Goal: Task Accomplishment & Management: Manage account settings

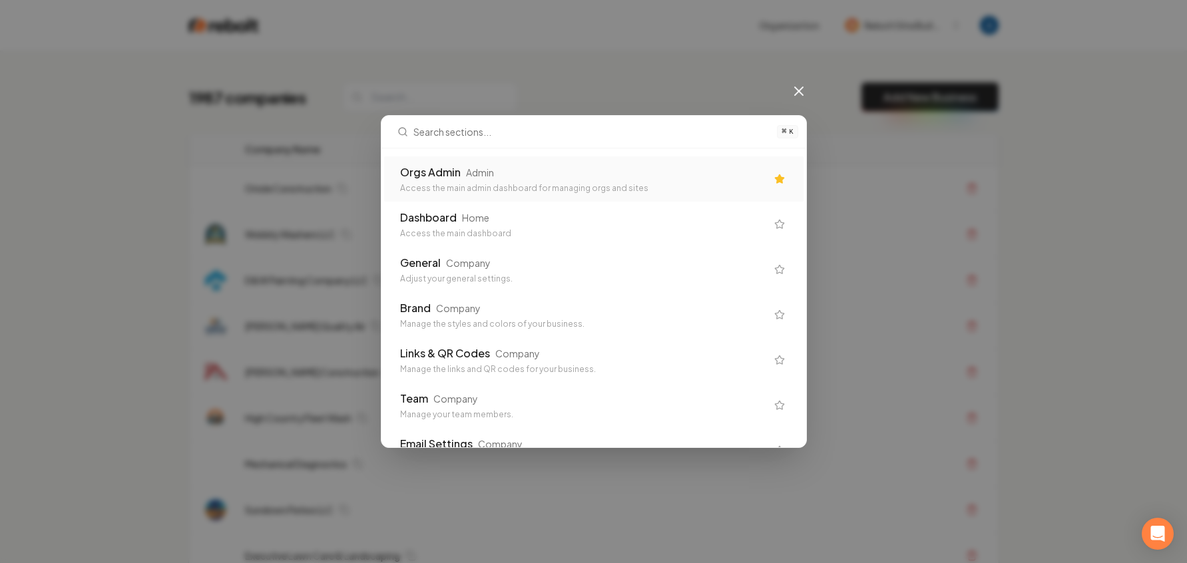
click at [449, 184] on div "Access the main admin dashboard for managing orgs and sites" at bounding box center [583, 188] width 366 height 11
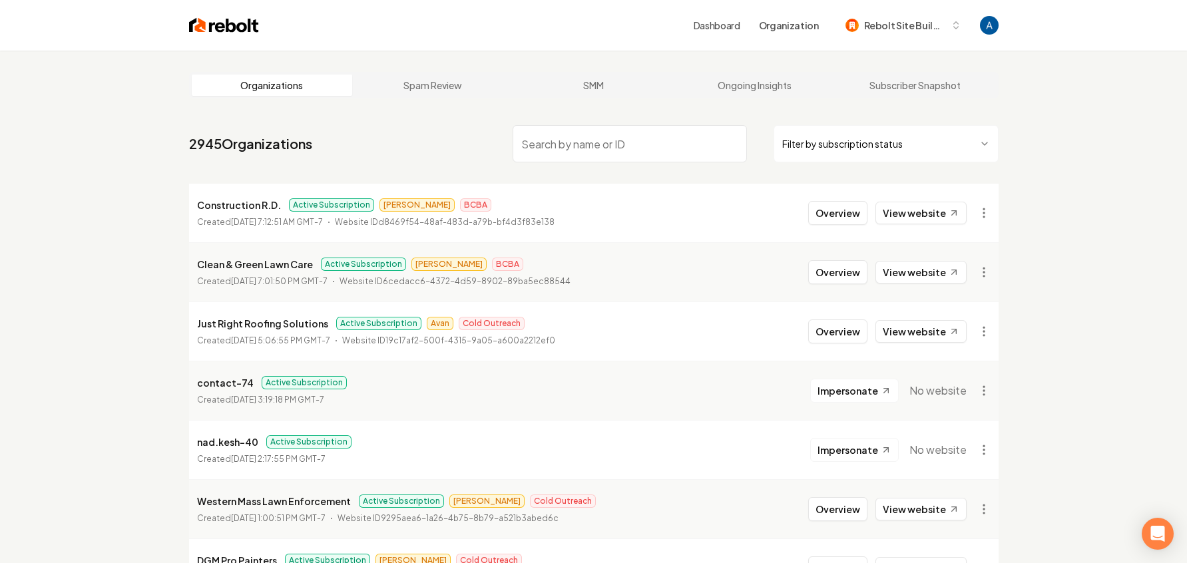
click at [612, 147] on input "search" at bounding box center [630, 143] width 234 height 37
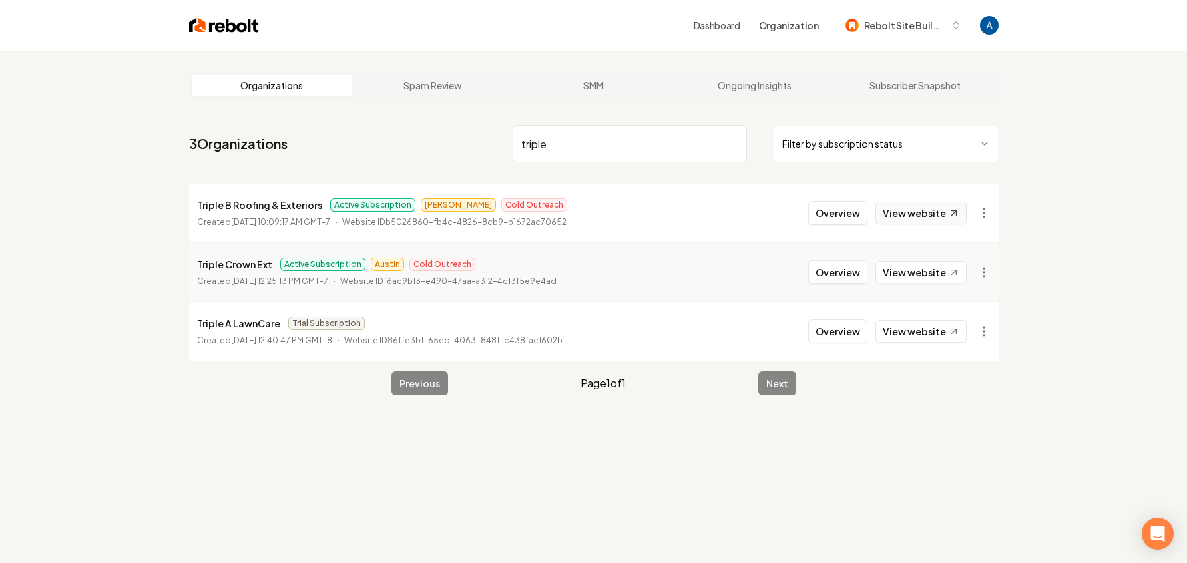
type input "triple"
click at [934, 210] on link "View website" at bounding box center [920, 213] width 91 height 23
click at [841, 214] on button "Overview" at bounding box center [837, 213] width 59 height 24
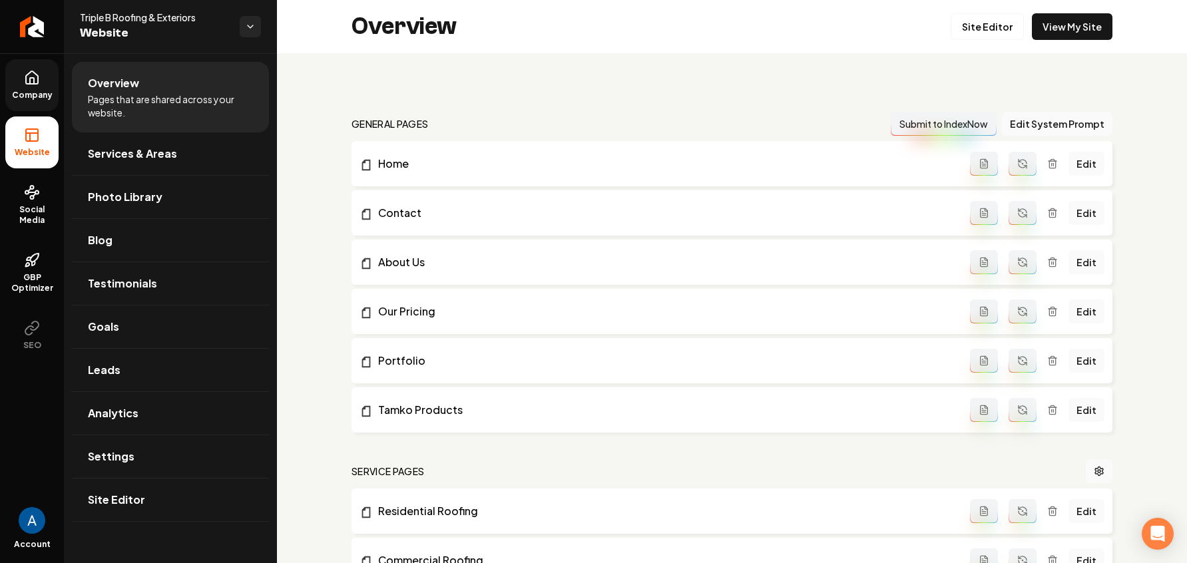
click at [37, 85] on icon at bounding box center [32, 78] width 16 height 16
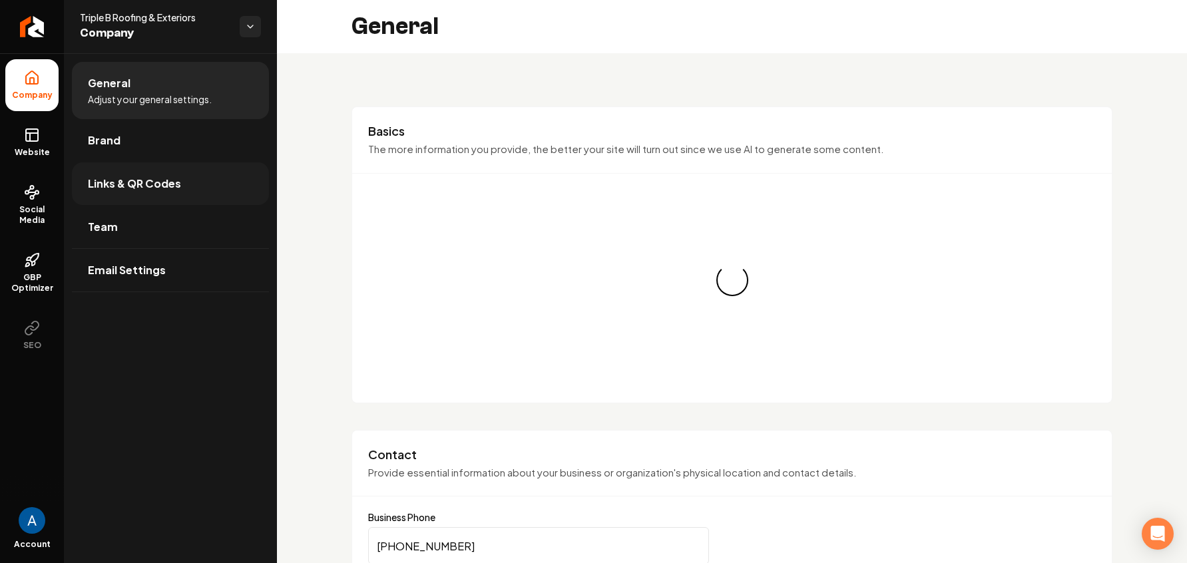
click at [141, 182] on span "Links & QR Codes" at bounding box center [134, 184] width 93 height 16
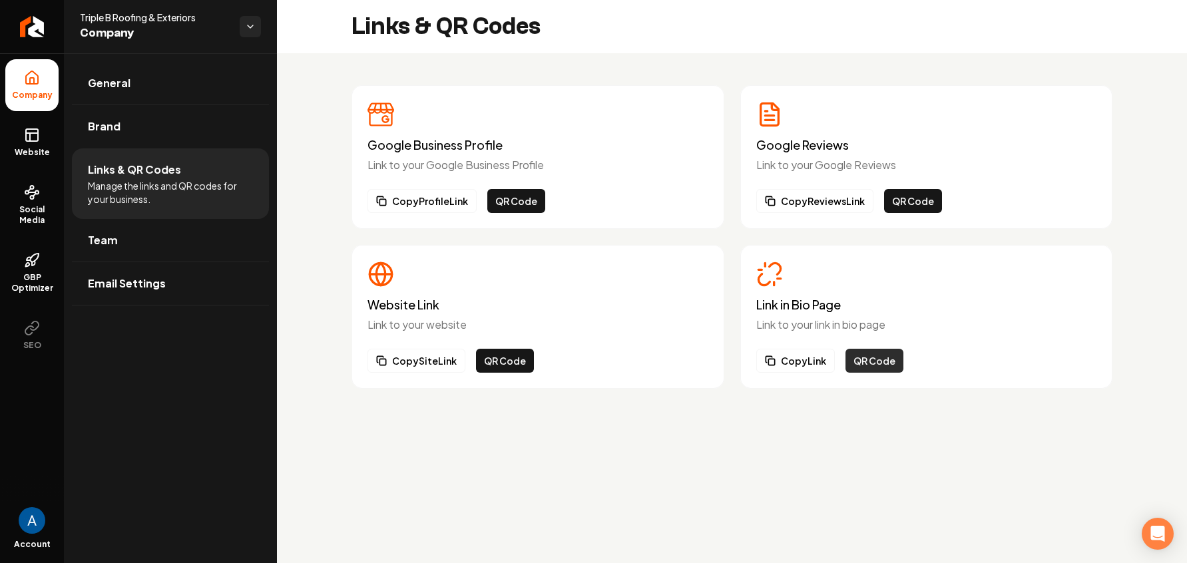
click at [864, 357] on button "QR Code" at bounding box center [874, 361] width 58 height 24
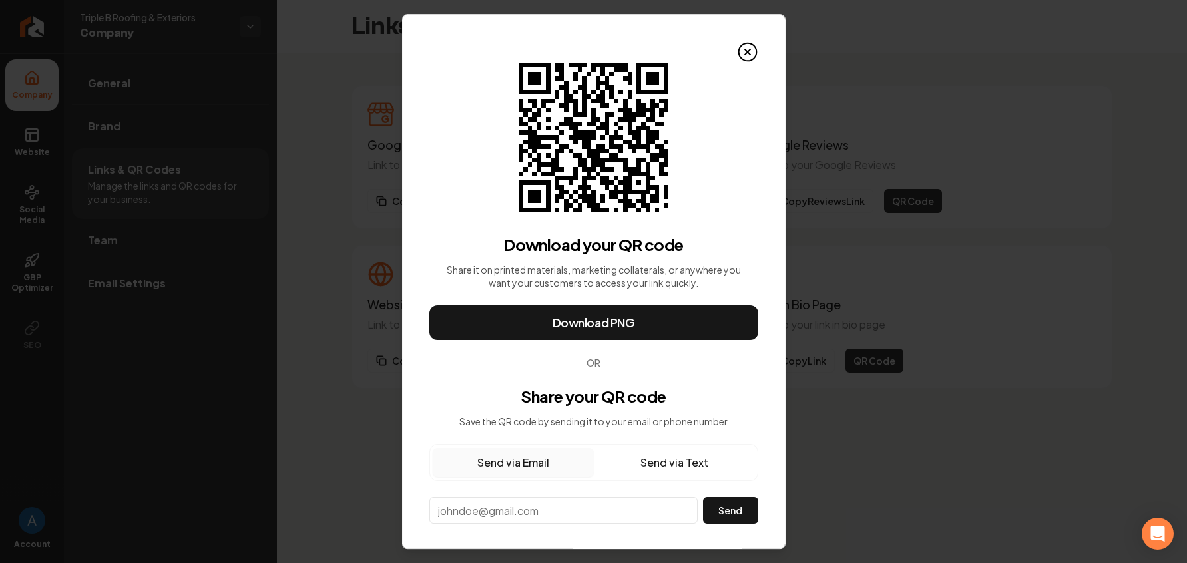
click at [505, 507] on input "email" at bounding box center [563, 510] width 269 height 27
paste input "+15153188905"
click at [447, 515] on input "+15153188905" at bounding box center [563, 510] width 269 height 27
type input "5153188905"
click at [682, 471] on button "Send via Text" at bounding box center [674, 462] width 161 height 29
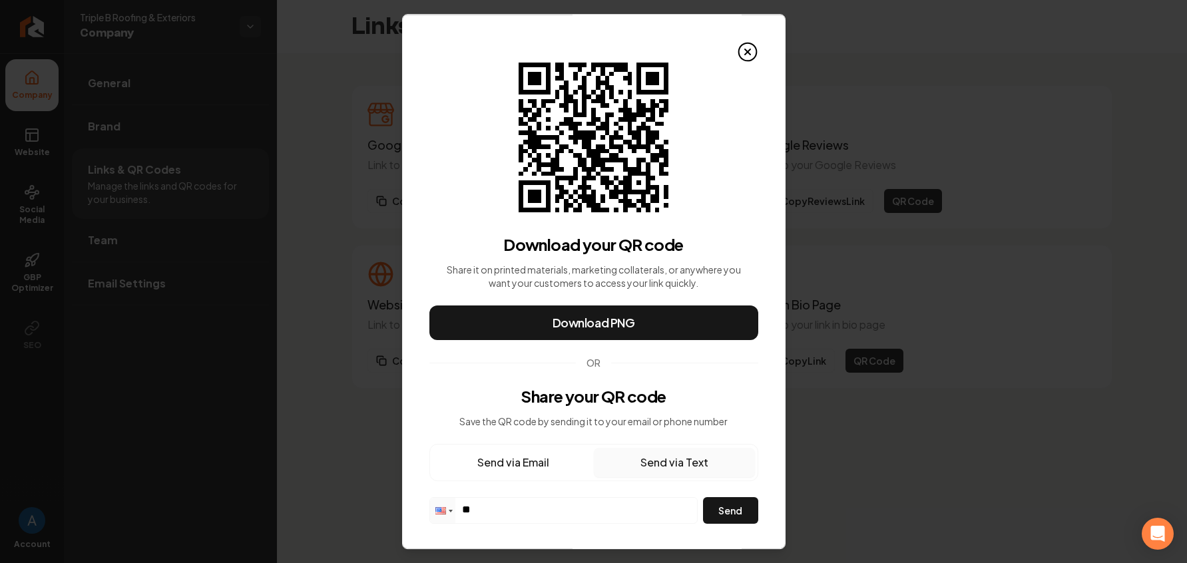
click at [554, 515] on input "**" at bounding box center [563, 509] width 267 height 23
paste input "**********"
type input "**********"
click at [724, 511] on button "Send" at bounding box center [730, 510] width 55 height 27
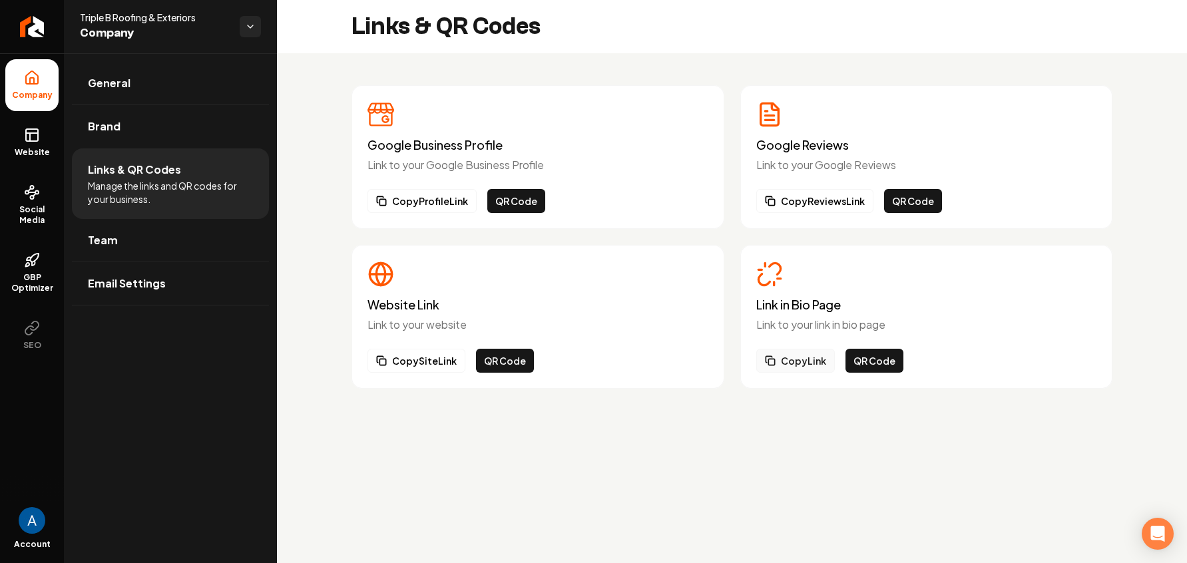
click at [808, 363] on button "Copy Link" at bounding box center [795, 361] width 79 height 24
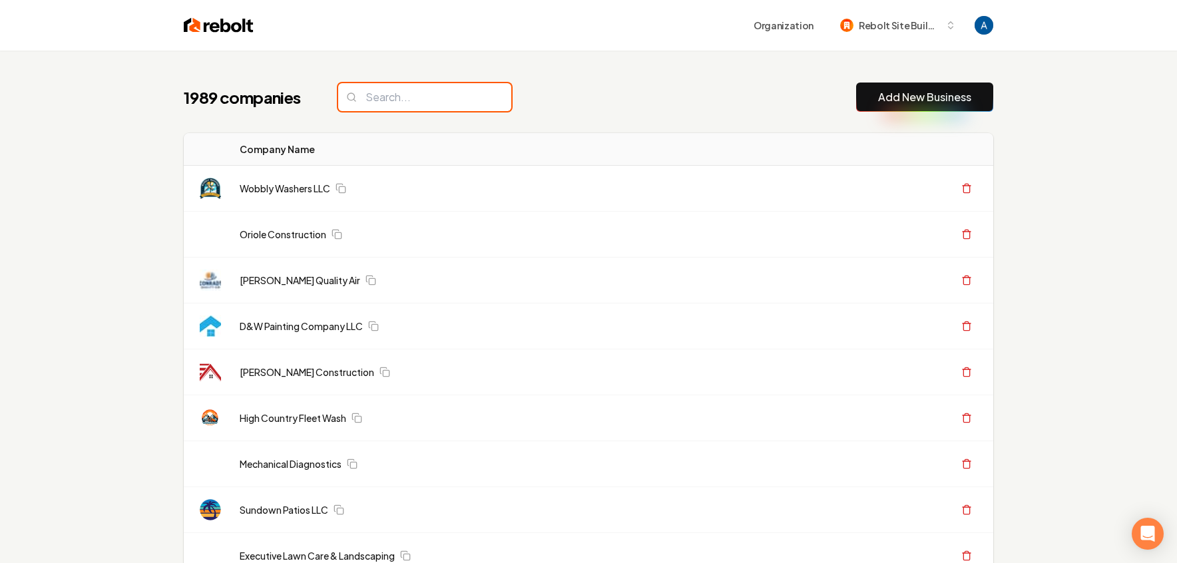
click at [426, 99] on input "search" at bounding box center [424, 97] width 173 height 28
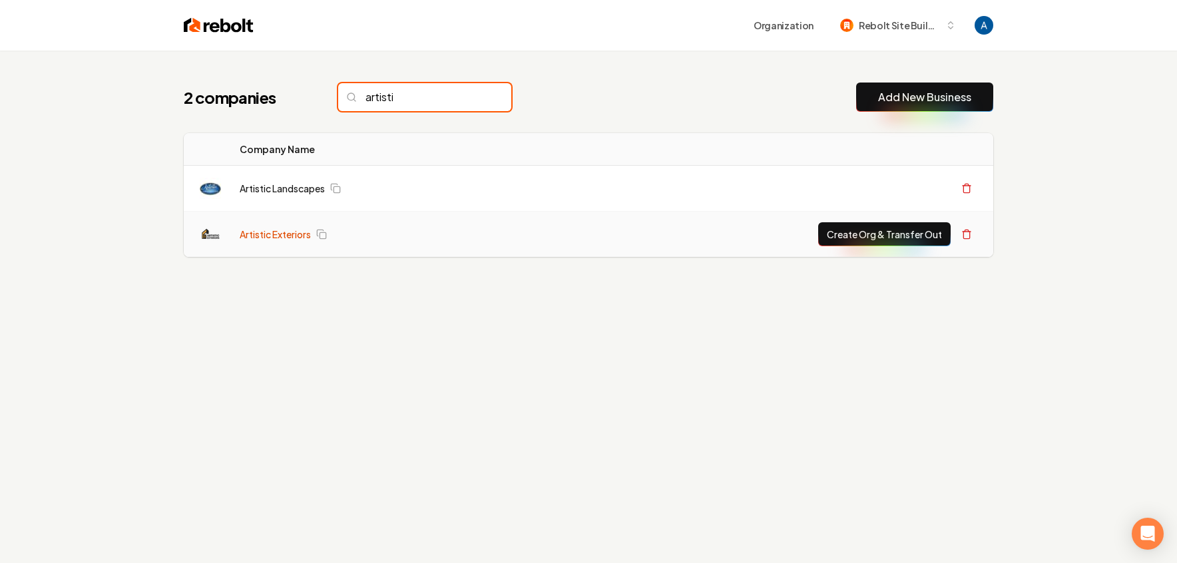
type input "artisti"
click at [281, 237] on link "Artistic Exteriors" at bounding box center [275, 234] width 71 height 13
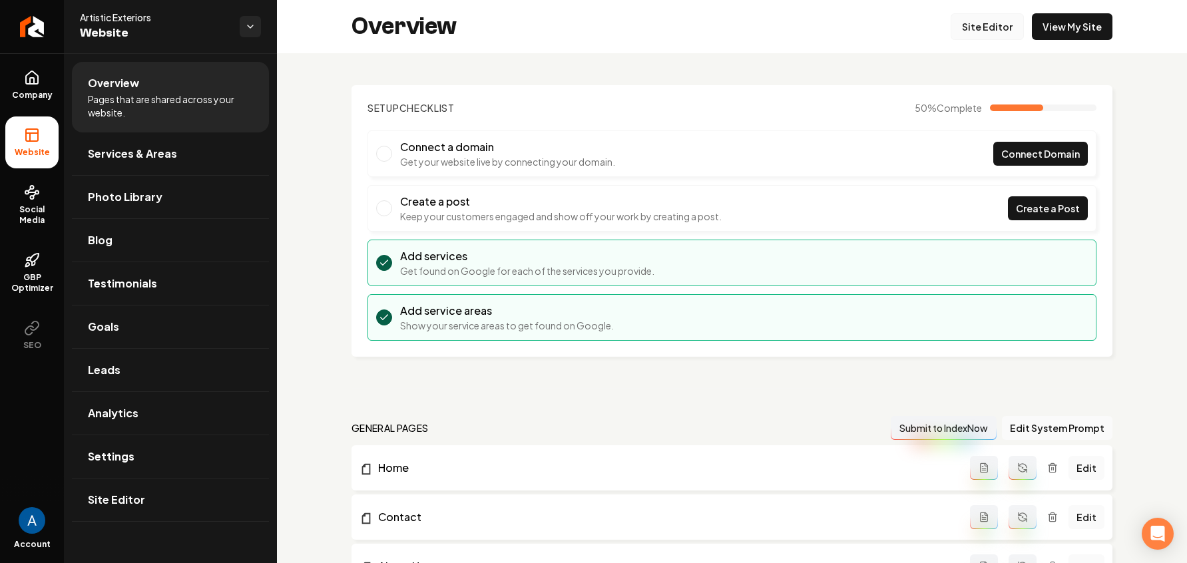
click at [973, 35] on link "Site Editor" at bounding box center [987, 26] width 73 height 27
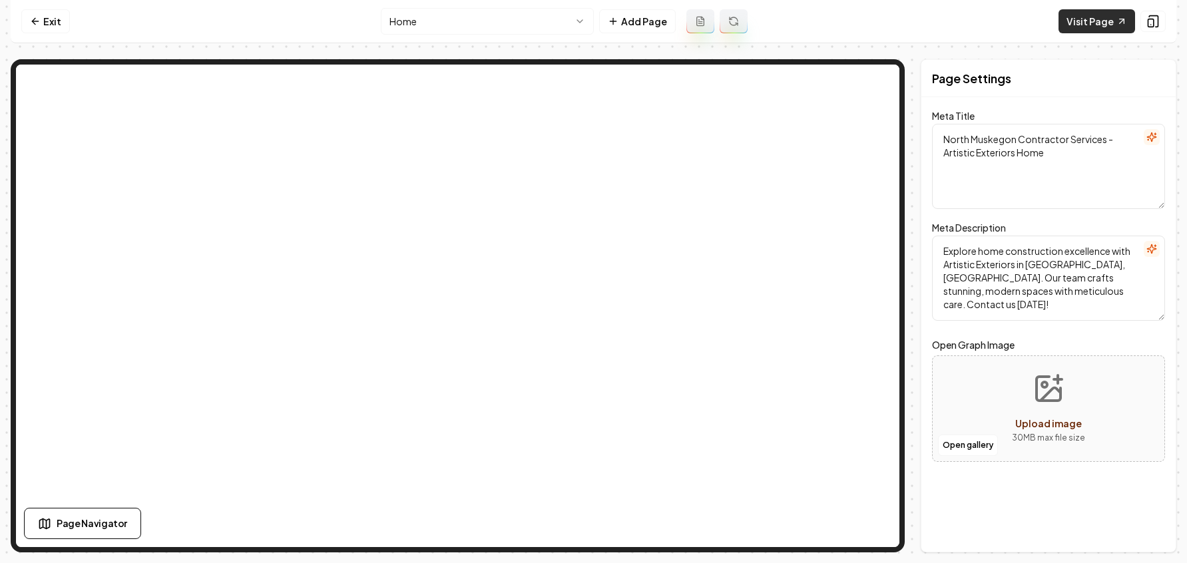
click at [1082, 29] on link "Visit Page" at bounding box center [1096, 21] width 77 height 24
click at [49, 25] on link "Exit" at bounding box center [45, 21] width 49 height 24
